Goal: Task Accomplishment & Management: Manage account settings

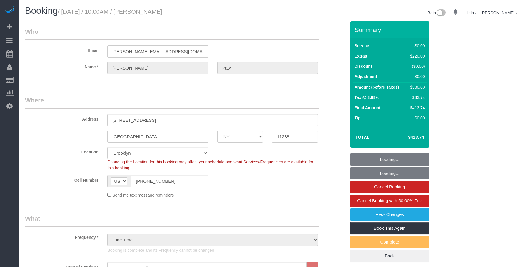
select select "NY"
select select "1"
select select "spot1"
select select "number:89"
select select "number:90"
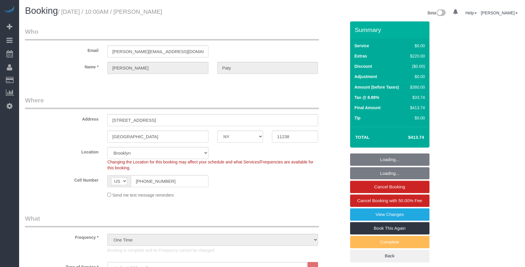
select select "number:15"
select select "number:5"
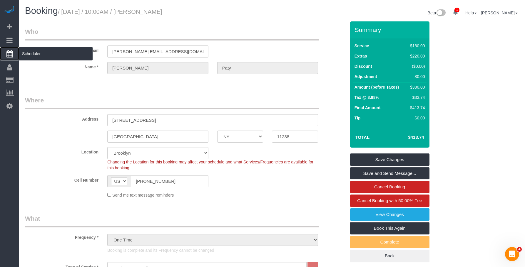
click at [43, 52] on span "Scheduler" at bounding box center [55, 54] width 73 height 14
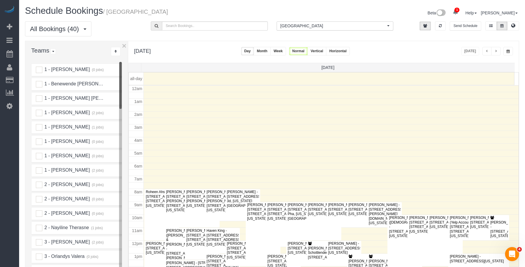
scroll to position [78, 0]
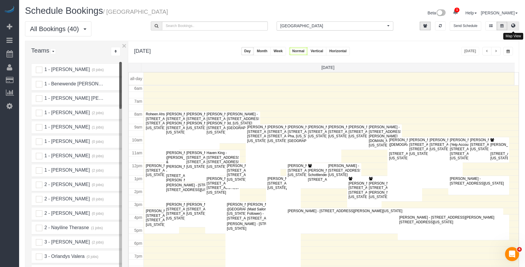
click at [514, 25] on icon at bounding box center [513, 26] width 4 height 4
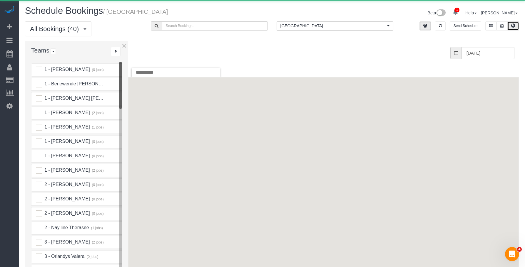
click at [315, 26] on span "[GEOGRAPHIC_DATA]" at bounding box center [333, 26] width 106 height 6
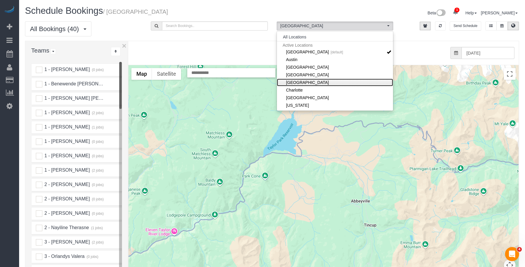
click at [309, 82] on link "[GEOGRAPHIC_DATA]" at bounding box center [335, 83] width 116 height 8
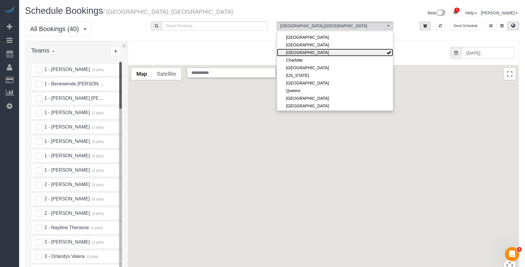
scroll to position [59, 0]
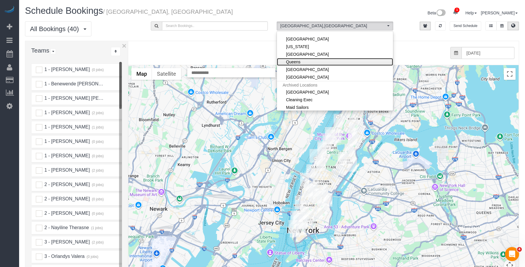
click at [307, 61] on link "Queens" at bounding box center [335, 62] width 116 height 8
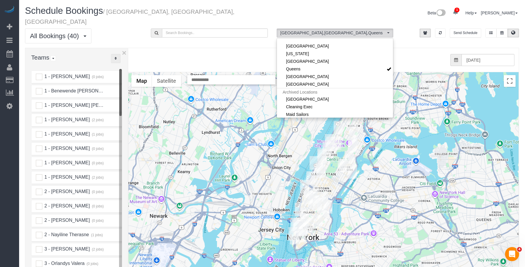
click at [119, 54] on button "..." at bounding box center [116, 58] width 10 height 9
click at [121, 73] on link "A-Z" at bounding box center [134, 77] width 46 height 8
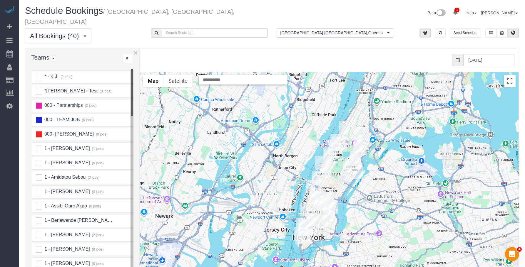
drag, startPoint x: 128, startPoint y: 59, endPoint x: 142, endPoint y: 59, distance: 14.4
click at [142, 59] on div "× Teams All Teams All Active Teams Active Teams For Location(s) Rating A-Z * - …" at bounding box center [272, 180] width 494 height 265
